Goal: Complete application form

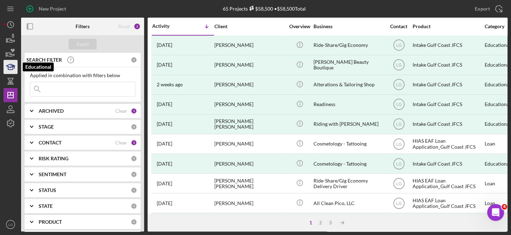
click at [15, 67] on icon "button" at bounding box center [11, 67] width 18 height 18
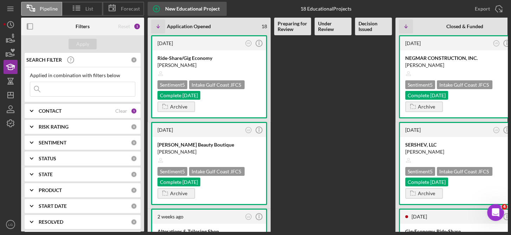
click at [173, 9] on div "New Educational Project" at bounding box center [192, 9] width 55 height 14
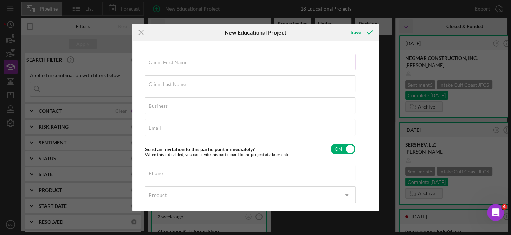
click at [181, 64] on label "Client First Name" at bounding box center [168, 62] width 39 height 6
click at [181, 64] on input "Client First Name" at bounding box center [250, 61] width 211 height 17
type input "Olena"
click at [160, 87] on input "Client Last Name" at bounding box center [250, 83] width 211 height 17
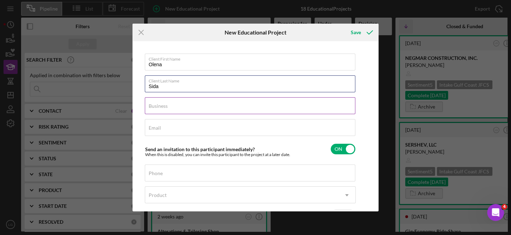
type input "Sida"
click at [165, 103] on label "Business" at bounding box center [158, 106] width 19 height 6
click at [165, 103] on input "Business" at bounding box center [250, 105] width 211 height 17
type input "P"
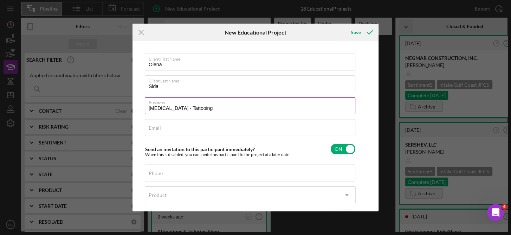
type input "[MEDICAL_DATA] - Tattooing"
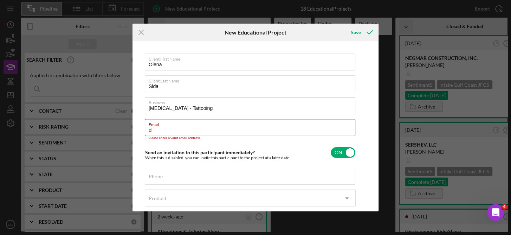
type input "e"
paste input "[EMAIL_ADDRESS][DOMAIN_NAME]"
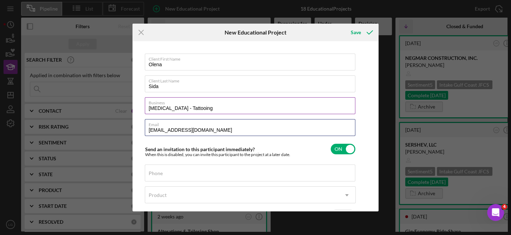
type input "[EMAIL_ADDRESS][DOMAIN_NAME]"
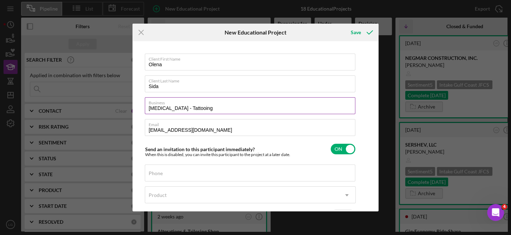
click at [234, 107] on input "[MEDICAL_DATA] - Tattooing" at bounding box center [250, 105] width 211 height 17
click at [170, 88] on input "Sida" at bounding box center [250, 83] width 211 height 17
